Goal: Find specific page/section: Find specific page/section

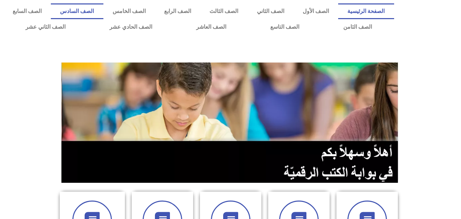
click at [103, 9] on link "الصف السادس" at bounding box center [77, 11] width 52 height 16
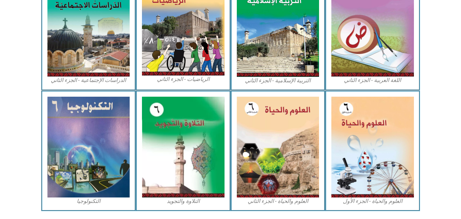
scroll to position [373, 0]
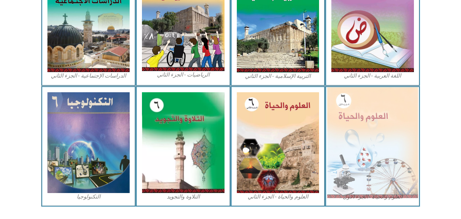
click at [379, 148] on img at bounding box center [372, 142] width 91 height 111
click at [390, 139] on img at bounding box center [372, 142] width 91 height 111
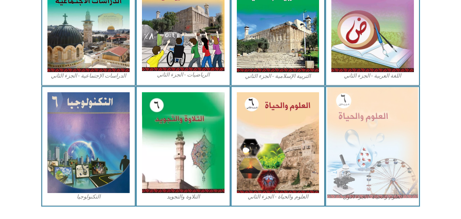
click at [386, 172] on img at bounding box center [372, 142] width 91 height 111
click at [390, 143] on img at bounding box center [372, 142] width 91 height 111
click at [383, 145] on img at bounding box center [372, 142] width 91 height 111
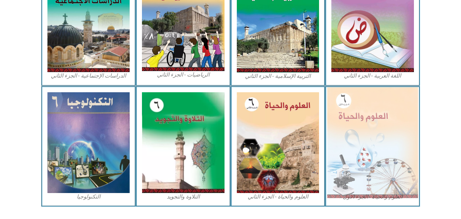
click at [383, 145] on img at bounding box center [372, 142] width 91 height 111
click at [372, 154] on img at bounding box center [372, 142] width 91 height 111
click at [397, 133] on img at bounding box center [372, 142] width 91 height 111
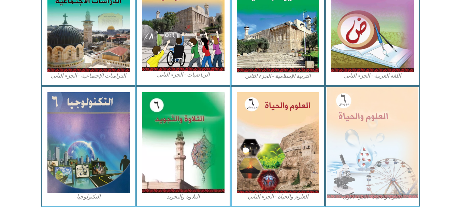
click at [378, 139] on img at bounding box center [372, 142] width 91 height 111
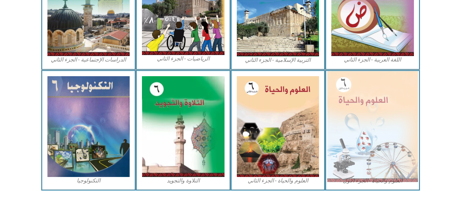
scroll to position [390, 0]
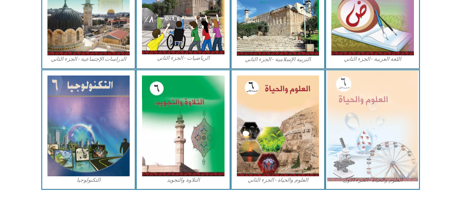
click at [388, 143] on img at bounding box center [372, 125] width 91 height 111
click at [389, 144] on img at bounding box center [372, 125] width 91 height 111
click at [387, 141] on img at bounding box center [372, 125] width 91 height 111
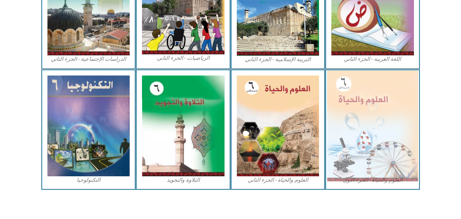
click at [387, 141] on img at bounding box center [372, 125] width 91 height 111
click at [388, 141] on img at bounding box center [372, 125] width 91 height 111
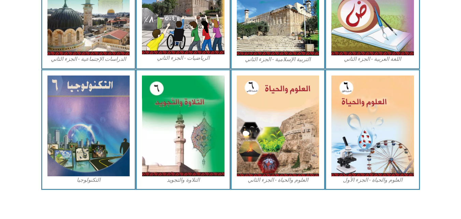
click at [416, 155] on div "العلوم والحياة - الجزء الأول" at bounding box center [372, 129] width 95 height 121
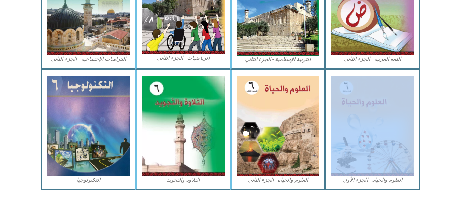
click at [416, 155] on div "العلوم والحياة - الجزء الأول" at bounding box center [372, 129] width 95 height 121
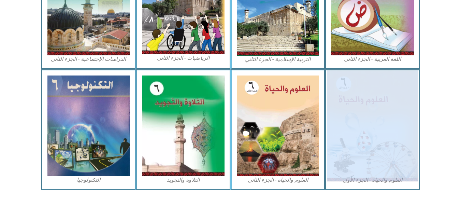
click at [378, 140] on img at bounding box center [372, 125] width 91 height 111
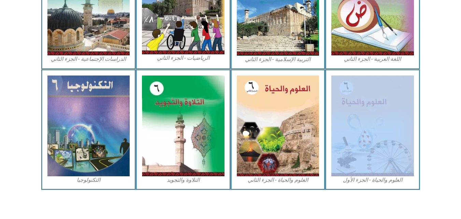
click at [441, 125] on section "العلوم والحياة - الجزء الأول العلوم والحياة - الجزء الثاني التلاوة والتجويد الت…" at bounding box center [230, 129] width 461 height 121
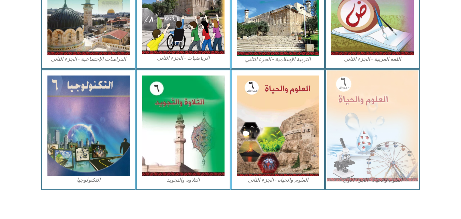
click at [387, 124] on img at bounding box center [372, 125] width 91 height 111
click at [348, 138] on img at bounding box center [372, 125] width 91 height 111
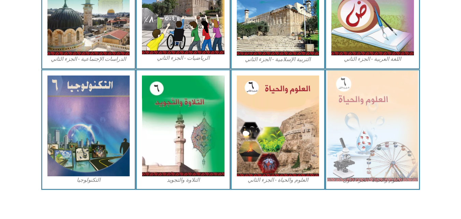
click at [349, 139] on img at bounding box center [372, 125] width 91 height 111
click at [383, 114] on img at bounding box center [372, 125] width 91 height 111
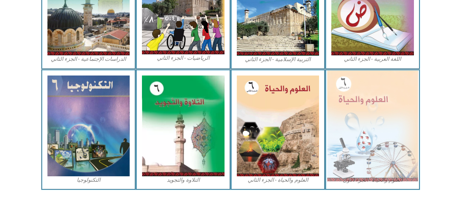
click at [409, 114] on img at bounding box center [372, 125] width 91 height 111
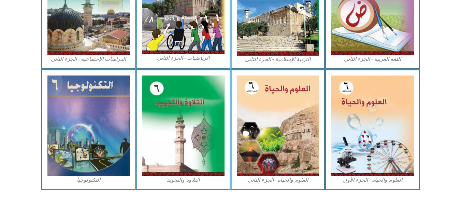
click at [423, 130] on section "العلوم والحياة - الجزء الأول العلوم والحياة - الجزء الثاني التلاوة والتجويد الت…" at bounding box center [230, 129] width 461 height 121
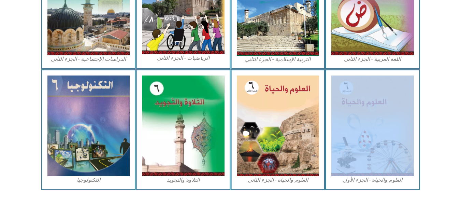
click at [423, 130] on section "العلوم والحياة - الجزء الأول العلوم والحياة - الجزء الثاني التلاوة والتجويد الت…" at bounding box center [230, 129] width 461 height 121
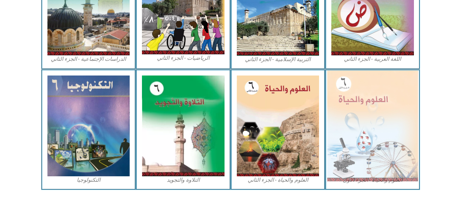
click at [348, 116] on img at bounding box center [372, 125] width 91 height 111
